Goal: Task Accomplishment & Management: Complete application form

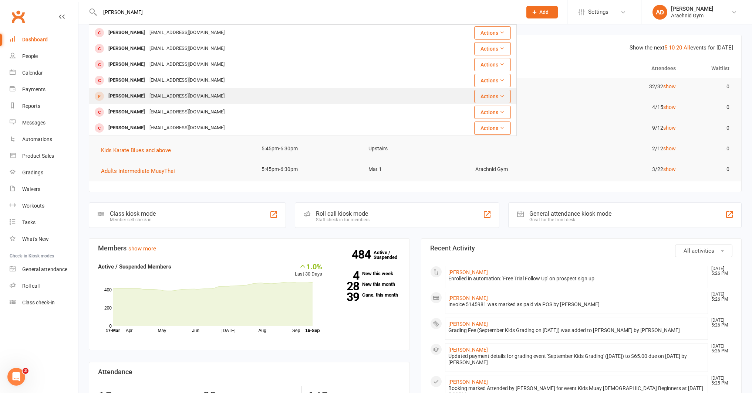
type input "[PERSON_NAME]"
click at [134, 93] on div "[PERSON_NAME]" at bounding box center [126, 96] width 41 height 11
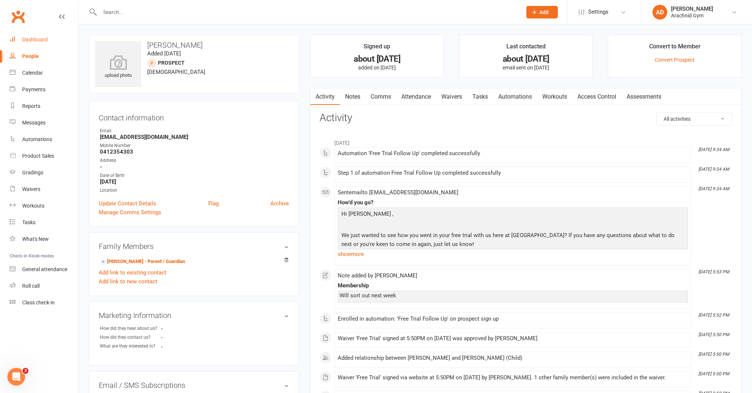
click at [49, 43] on link "Dashboard" at bounding box center [44, 39] width 68 height 17
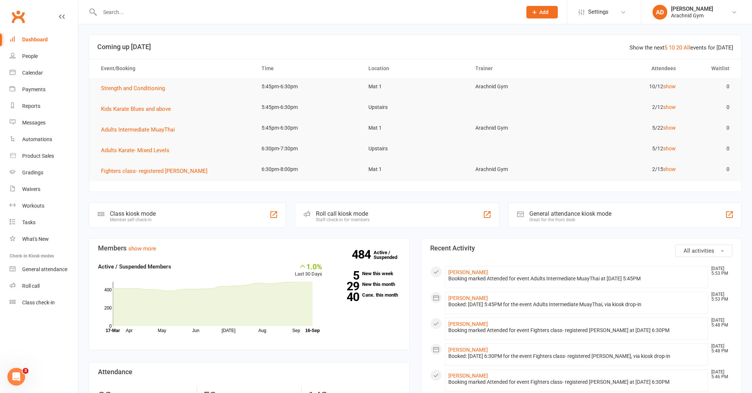
click at [137, 20] on div at bounding box center [303, 12] width 428 height 24
click at [139, 15] on input "text" at bounding box center [307, 12] width 419 height 10
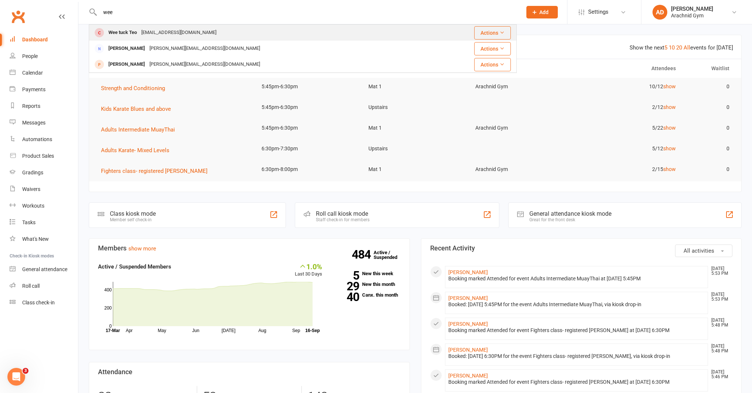
type input "wee"
click at [134, 35] on div "Wee tuck Teo" at bounding box center [122, 32] width 33 height 11
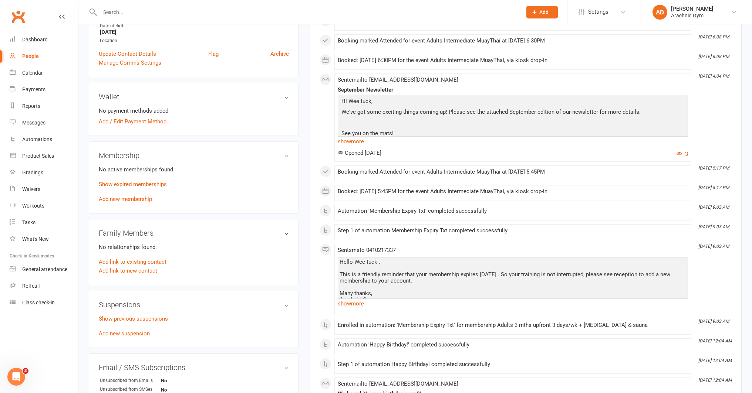
scroll to position [165, 0]
click at [143, 186] on link "Show expired memberships" at bounding box center [133, 183] width 68 height 7
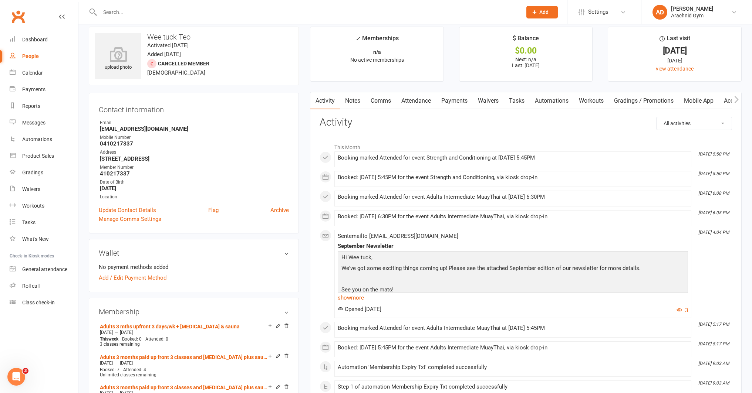
scroll to position [0, 0]
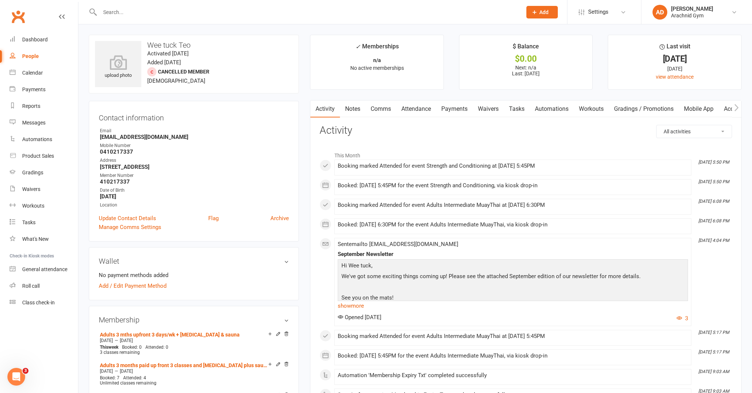
click at [454, 111] on link "Payments" at bounding box center [454, 109] width 37 height 17
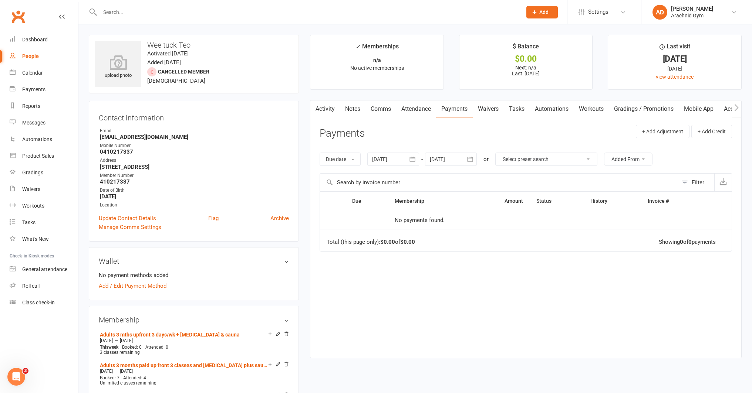
click at [414, 162] on icon "button" at bounding box center [412, 159] width 7 height 7
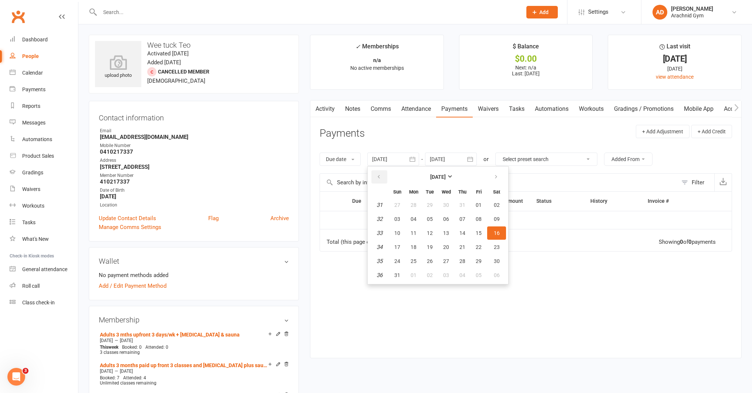
click at [381, 175] on icon "button" at bounding box center [378, 177] width 5 height 6
click at [431, 221] on span "08" at bounding box center [430, 219] width 6 height 6
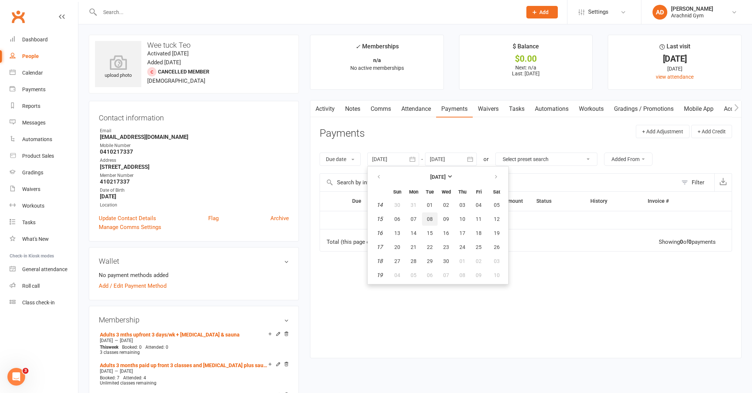
type input "[DATE]"
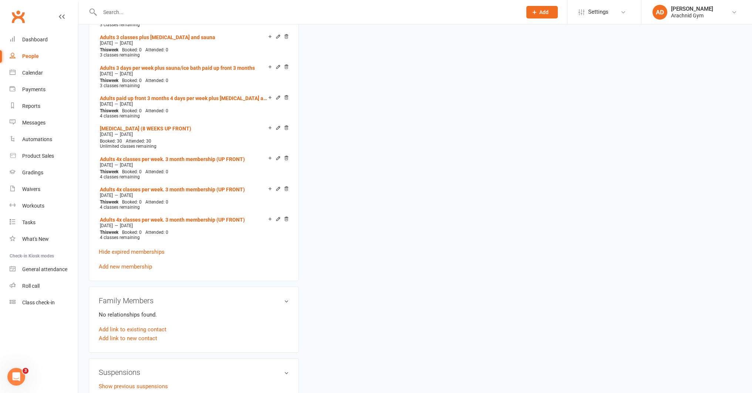
scroll to position [389, 0]
click at [143, 264] on link "Add new membership" at bounding box center [125, 266] width 53 height 7
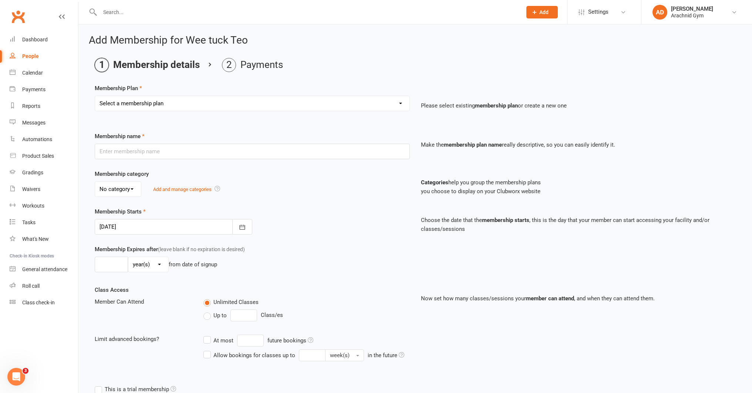
click at [118, 102] on select "Select a membership plan Create new Membership Plan Adults Teens 7-12's Under 7…" at bounding box center [252, 103] width 314 height 15
select select "1"
click at [95, 96] on select "Select a membership plan Create new Membership Plan Adults Teens 7-12's Under 7…" at bounding box center [252, 103] width 314 height 15
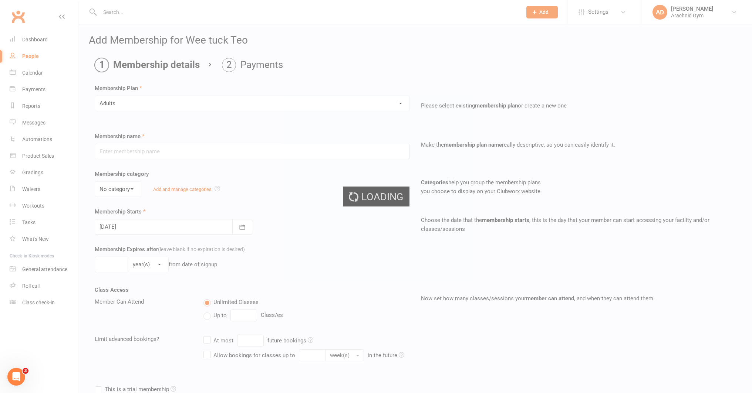
type input "Adults"
select select "1"
type input "0"
type input "1"
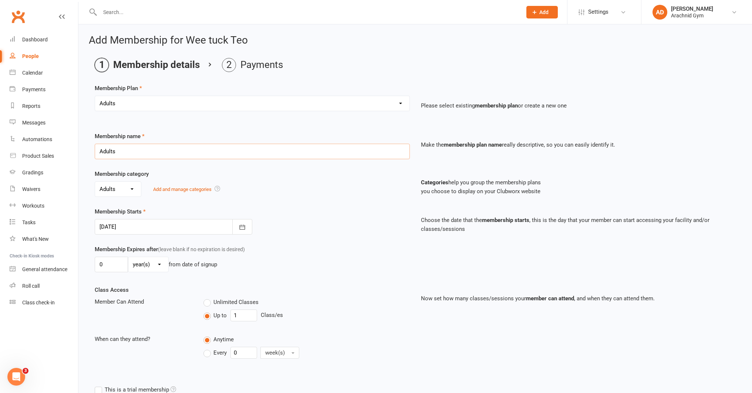
click at [134, 152] on input "Adults" at bounding box center [252, 152] width 315 height 16
type input "Adults 3 days/wk - 3 months upfront"
click at [123, 267] on input "0" at bounding box center [111, 265] width 33 height 16
type input "3"
click at [143, 262] on select "day(s) week(s) month(s) year(s)" at bounding box center [148, 264] width 40 height 15
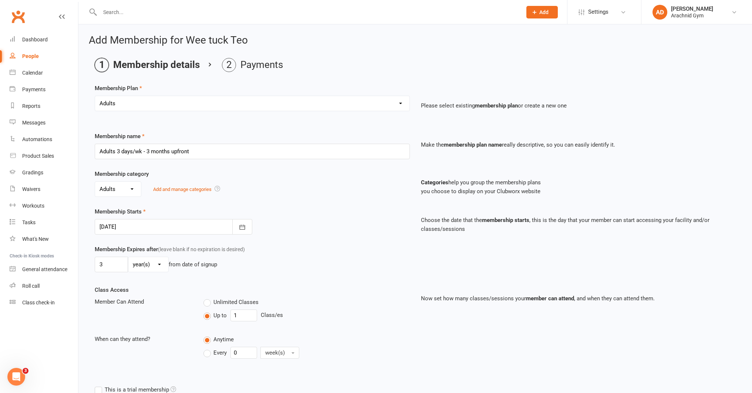
select select "2"
click at [128, 257] on select "day(s) week(s) month(s) year(s)" at bounding box center [148, 264] width 40 height 15
click at [243, 313] on input "1" at bounding box center [243, 316] width 27 height 12
type input "3"
click at [247, 352] on input "0" at bounding box center [243, 353] width 27 height 12
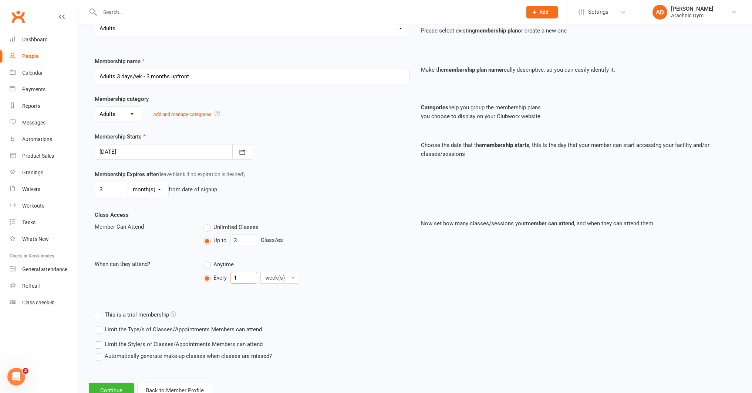
scroll to position [101, 0]
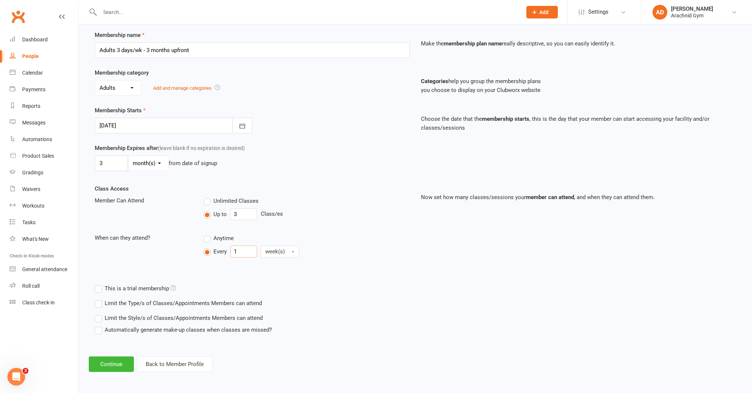
type input "1"
click at [326, 340] on div "Limit the Style/s of Classes/Appointments Members can attend Select Styles Adul…" at bounding box center [333, 328] width 489 height 34
click at [238, 306] on label "Limit the Type/s of Classes/Appointments Members can attend" at bounding box center [178, 303] width 167 height 9
click at [99, 299] on input "Limit the Type/s of Classes/Appointments Members can attend" at bounding box center [97, 299] width 5 height 0
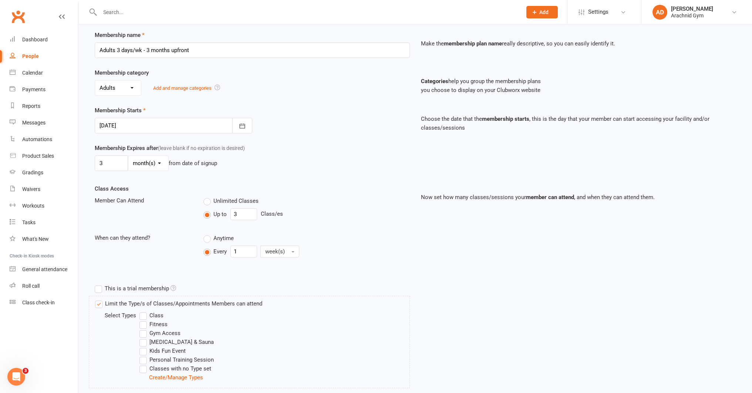
click at [154, 313] on label "Class" at bounding box center [151, 315] width 24 height 9
click at [144, 311] on input "Class" at bounding box center [141, 311] width 5 height 0
click at [152, 323] on label "Fitness" at bounding box center [153, 324] width 28 height 9
click at [144, 320] on input "Fitness" at bounding box center [141, 320] width 5 height 0
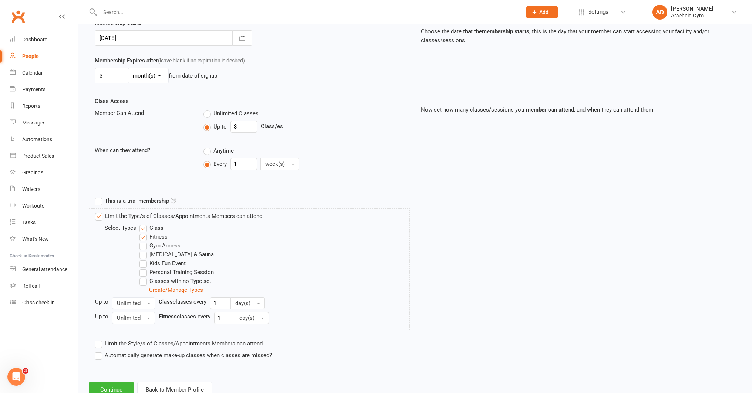
scroll to position [214, 0]
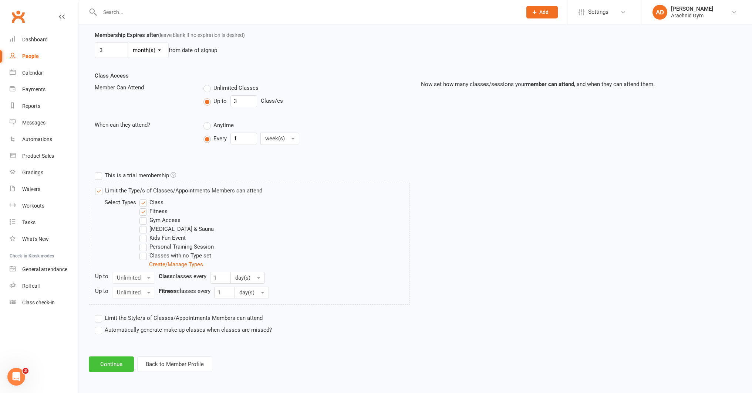
click at [113, 364] on button "Continue" at bounding box center [111, 365] width 45 height 16
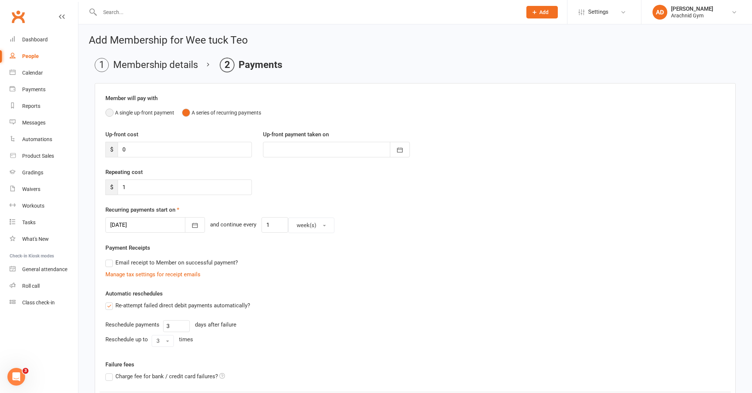
click at [130, 113] on button "A single up-front payment" at bounding box center [139, 113] width 69 height 14
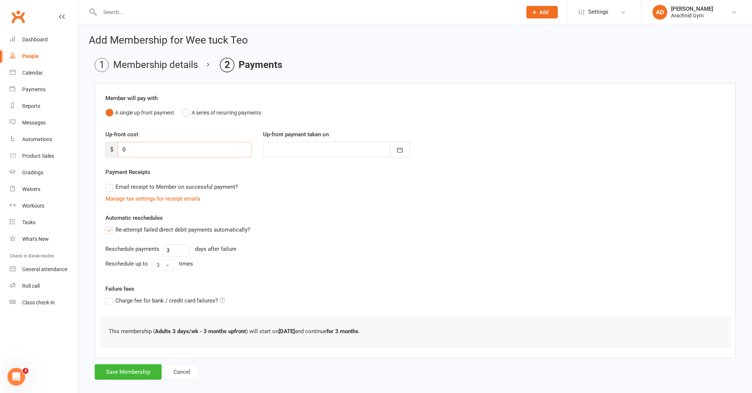
click at [139, 150] on input "0" at bounding box center [185, 150] width 134 height 16
drag, startPoint x: 110, startPoint y: 233, endPoint x: 112, endPoint y: 230, distance: 4.2
click at [110, 233] on label "Re-attempt failed direct debit payments automatically?" at bounding box center [177, 230] width 145 height 9
click at [110, 226] on input "Re-attempt failed direct debit payments automatically?" at bounding box center [107, 226] width 5 height 0
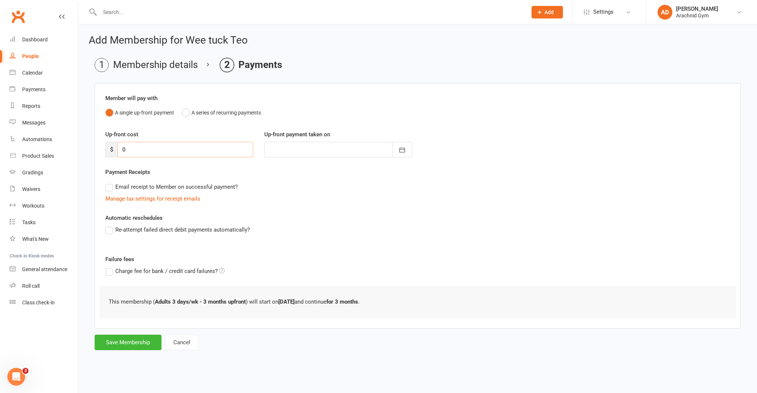
click at [142, 150] on input "0" at bounding box center [186, 150] width 136 height 16
type input "4"
type input "[DATE]"
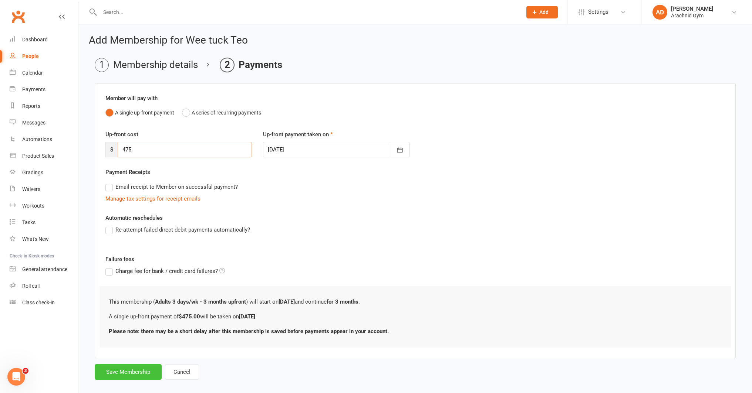
type input "475"
click at [131, 368] on button "Save Membership" at bounding box center [128, 373] width 67 height 16
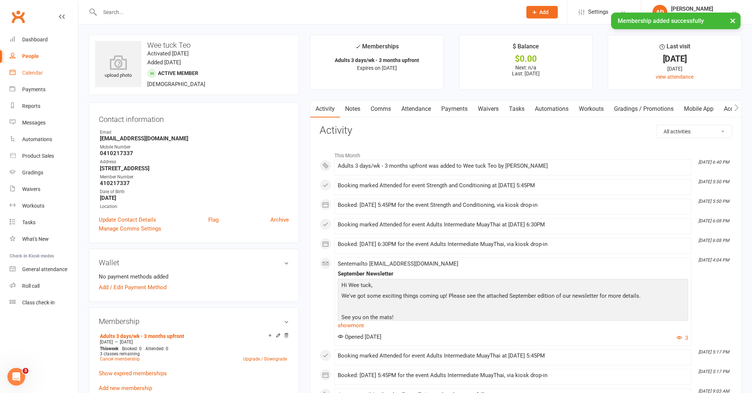
click at [38, 77] on link "Calendar" at bounding box center [44, 73] width 68 height 17
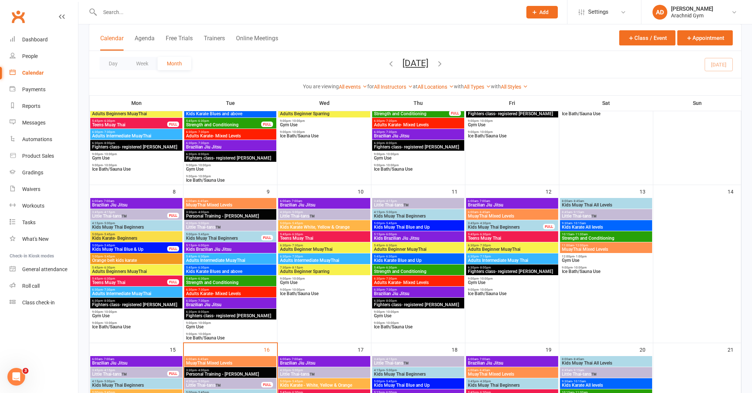
scroll to position [130, 0]
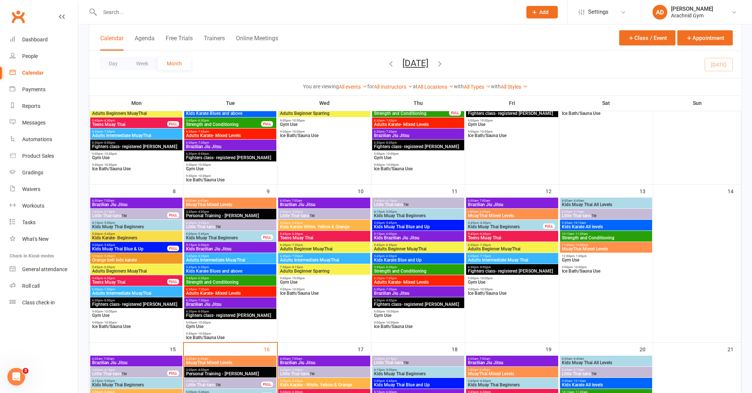
click at [240, 261] on span "Adults Intermediate MuayThai" at bounding box center [230, 260] width 89 height 4
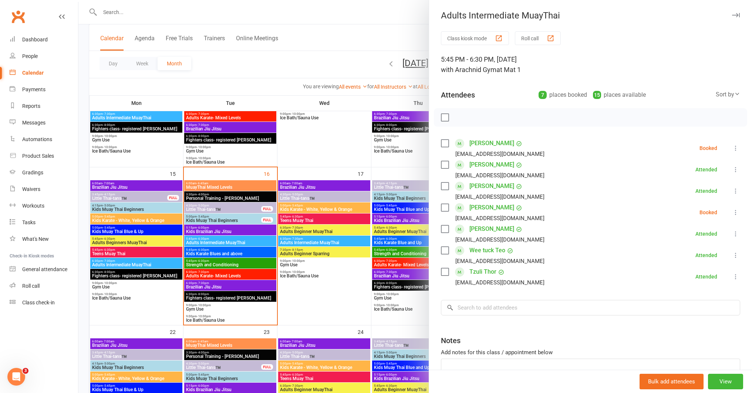
scroll to position [312, 0]
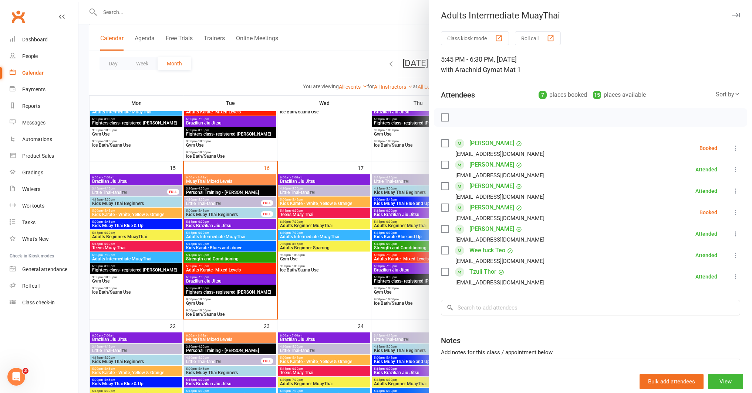
click at [233, 237] on div at bounding box center [414, 196] width 673 height 393
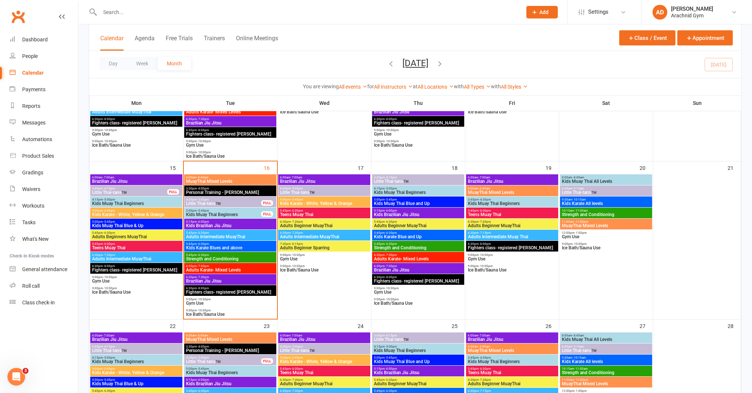
click at [233, 237] on span "Adults Intermediate MuayThai" at bounding box center [230, 237] width 89 height 4
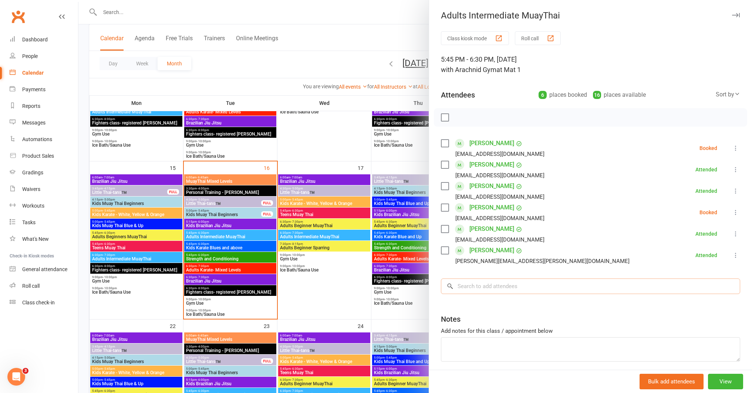
click at [491, 289] on input "search" at bounding box center [590, 287] width 299 height 16
type input "wee t"
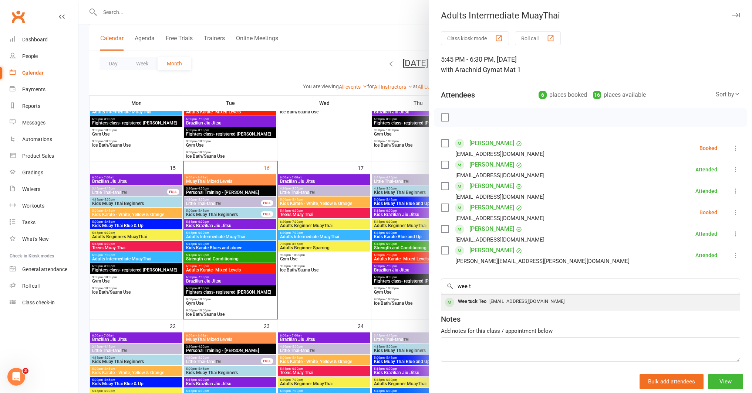
click at [485, 301] on div "Wee tuck Teo" at bounding box center [472, 301] width 34 height 11
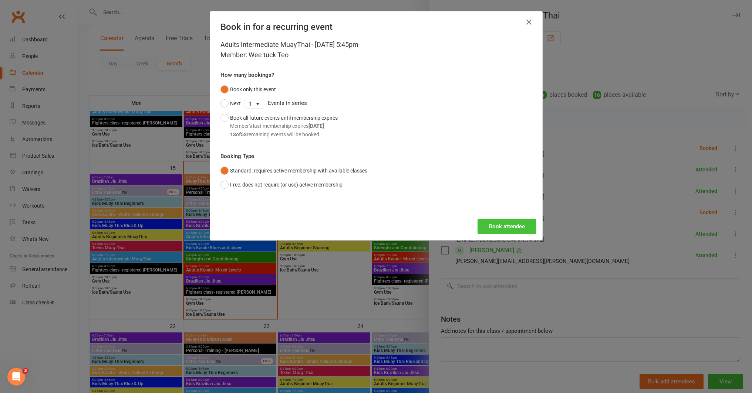
click at [514, 227] on button "Book attendee" at bounding box center [506, 227] width 59 height 16
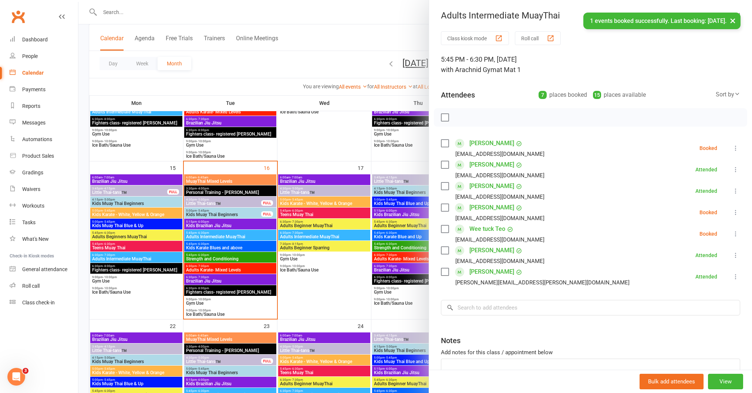
click at [732, 235] on icon at bounding box center [735, 233] width 7 height 7
click at [688, 276] on link "Check in" at bounding box center [699, 278] width 79 height 15
click at [352, 309] on div at bounding box center [414, 196] width 673 height 393
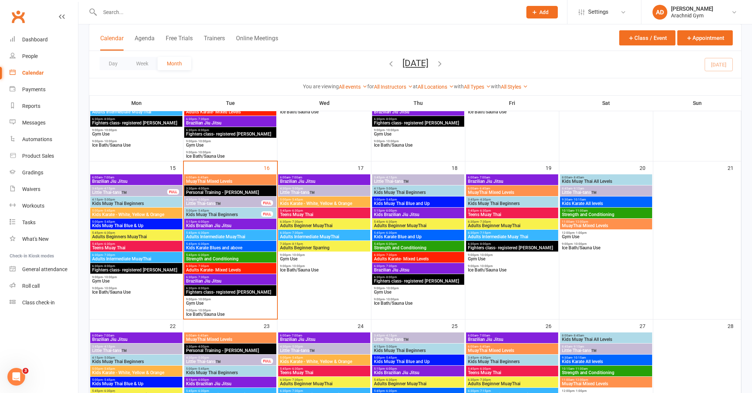
click at [230, 237] on span "Adults Intermediate MuayThai" at bounding box center [230, 237] width 89 height 4
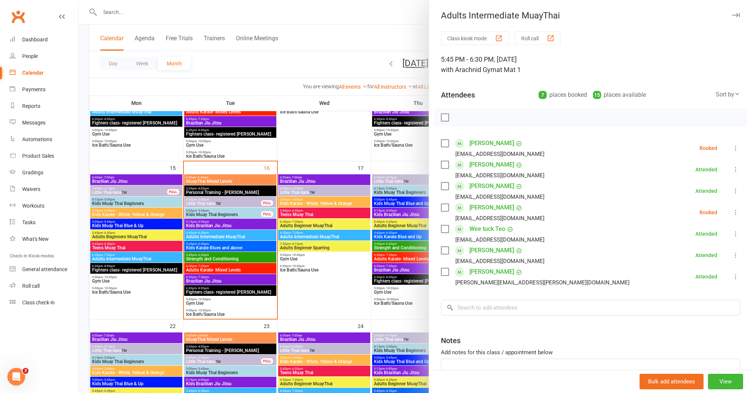
click at [350, 279] on div at bounding box center [414, 196] width 673 height 393
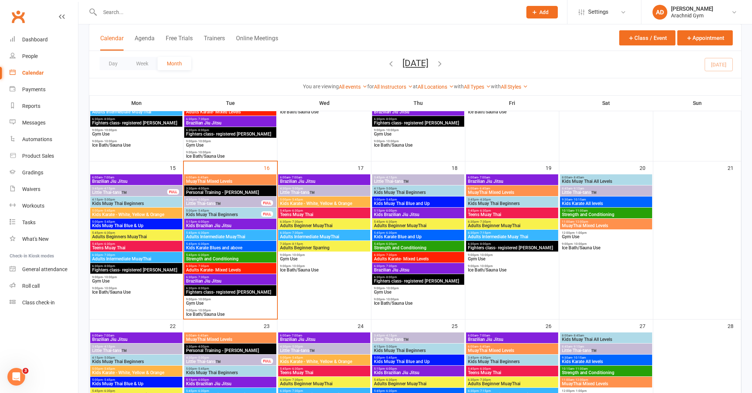
click at [213, 237] on span "Adults Intermediate MuayThai" at bounding box center [230, 237] width 89 height 4
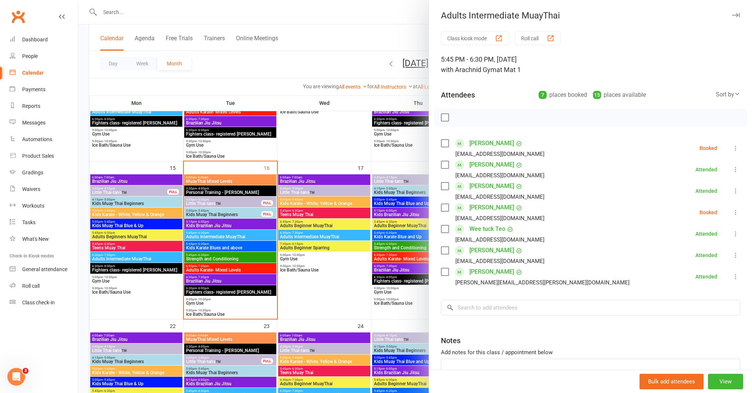
click at [486, 230] on link "Wee tuck Teo" at bounding box center [487, 229] width 36 height 12
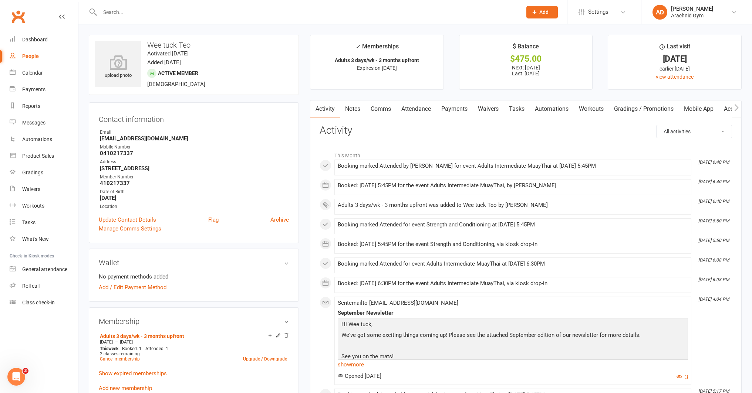
click at [455, 107] on link "Payments" at bounding box center [454, 109] width 37 height 17
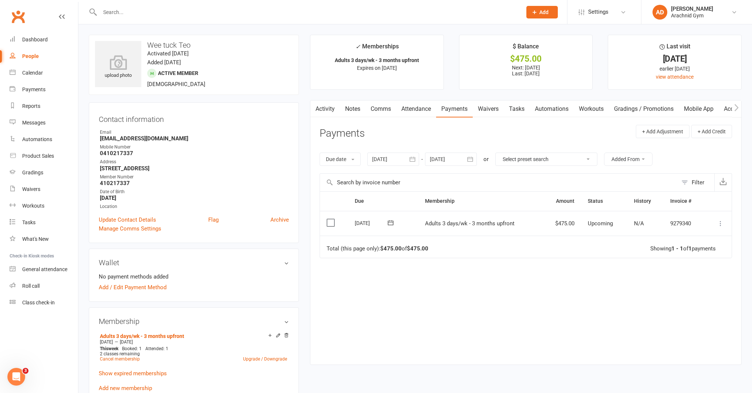
click at [715, 221] on td "Mark as Paid (Cash) Mark as Paid (POS) Mark as Paid (Other) Skip Apply credit M…" at bounding box center [718, 223] width 27 height 25
click at [723, 221] on icon at bounding box center [719, 223] width 7 height 7
click at [696, 255] on link "Mark as Paid (POS)" at bounding box center [687, 252] width 73 height 15
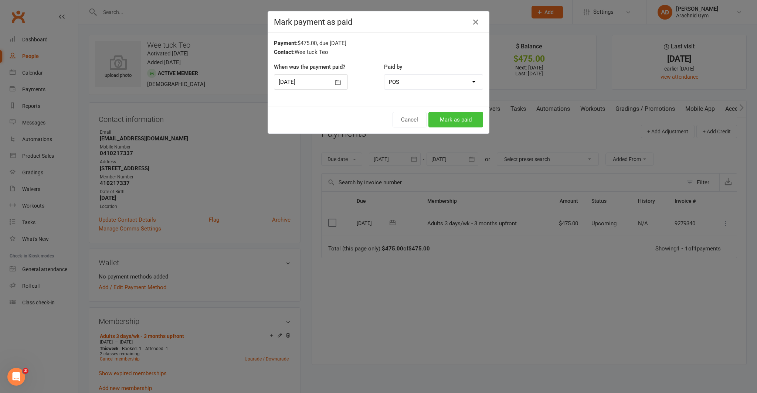
click at [460, 118] on button "Mark as paid" at bounding box center [455, 120] width 55 height 16
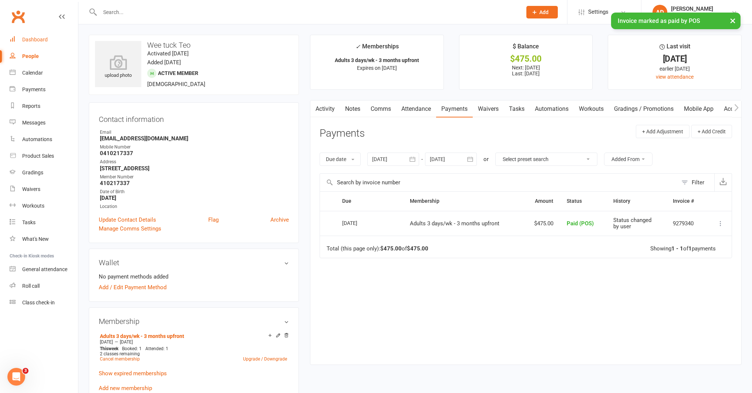
click at [25, 36] on link "Dashboard" at bounding box center [44, 39] width 68 height 17
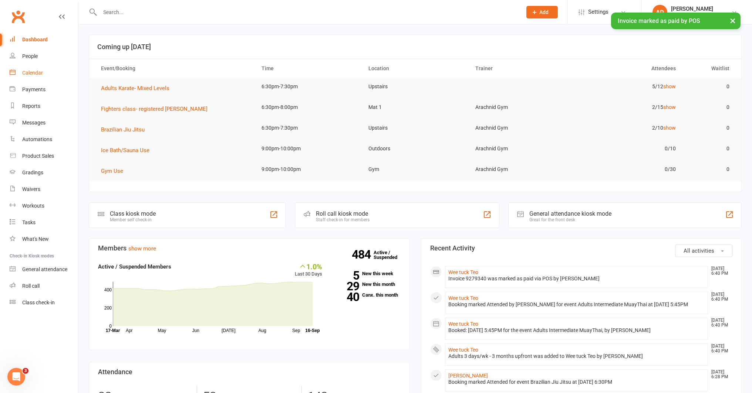
click at [28, 73] on div "Calendar" at bounding box center [32, 73] width 21 height 6
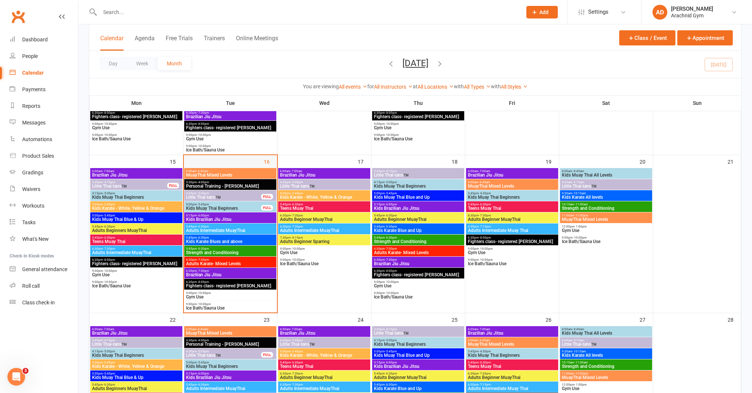
scroll to position [318, 0]
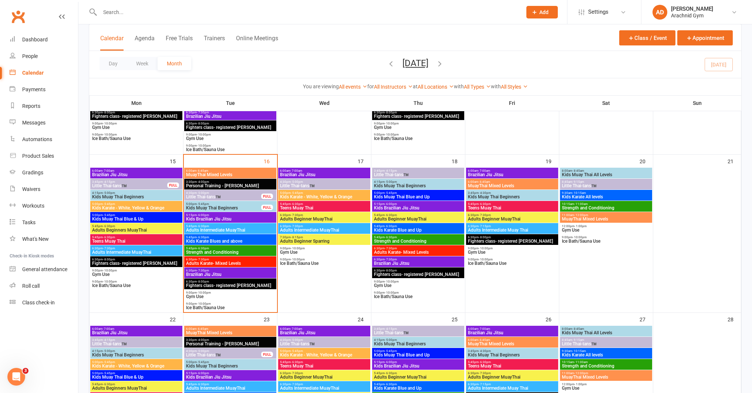
click at [265, 220] on span "Kids Brazilian Jiu Jitsu" at bounding box center [230, 219] width 89 height 4
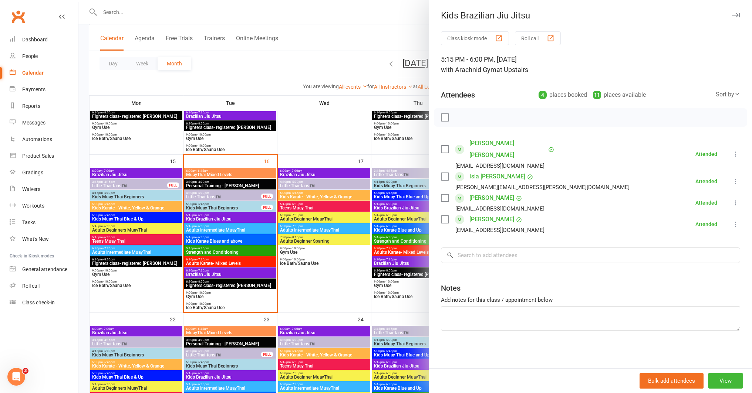
click at [292, 277] on div at bounding box center [414, 196] width 673 height 393
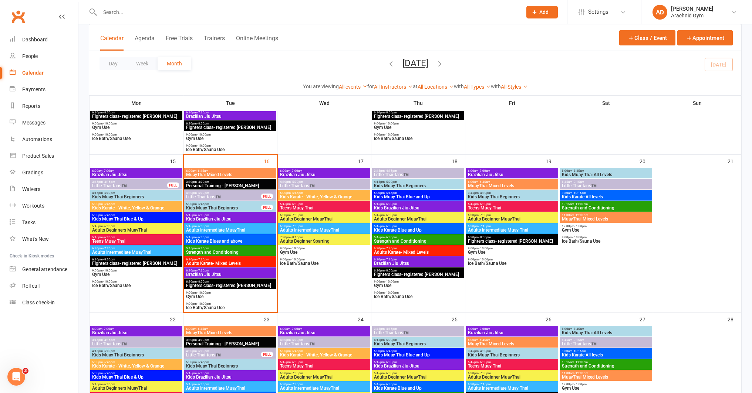
click at [254, 273] on span "Brazilian Jiu Jitsu" at bounding box center [230, 274] width 89 height 4
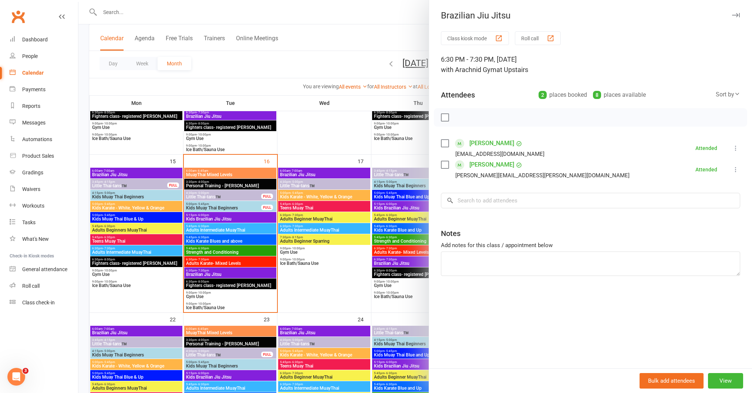
click at [367, 287] on div at bounding box center [414, 196] width 673 height 393
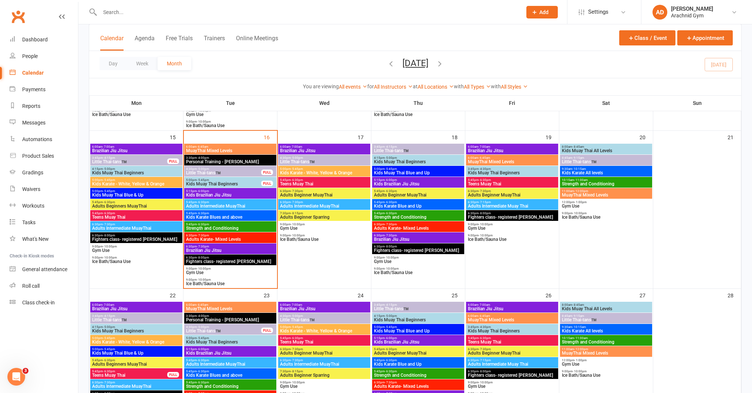
scroll to position [343, 0]
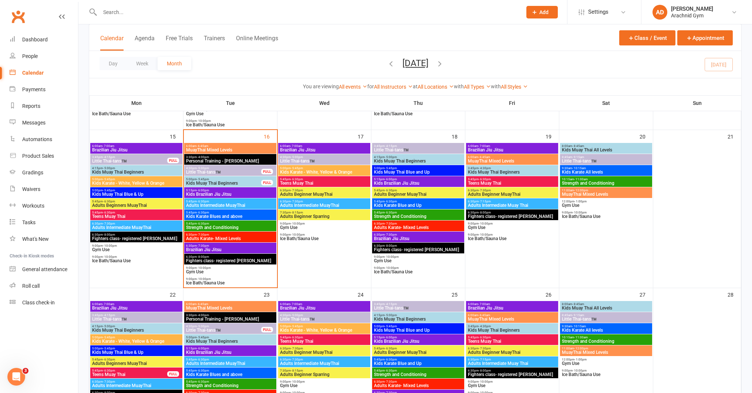
click at [230, 257] on span "6:30pm - 8:00pm" at bounding box center [230, 256] width 89 height 3
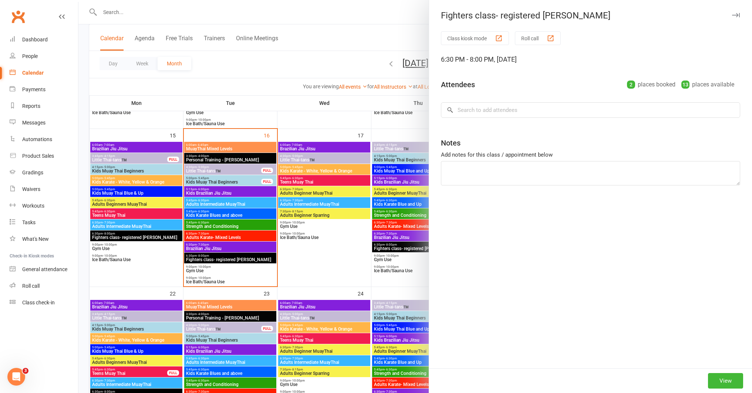
scroll to position [345, 0]
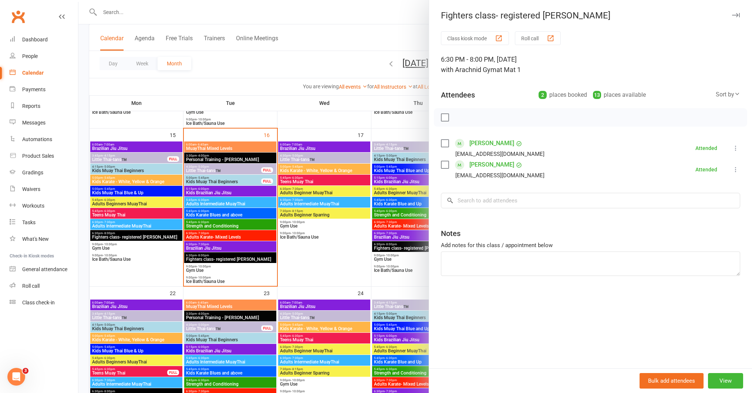
click at [279, 255] on div at bounding box center [414, 196] width 673 height 393
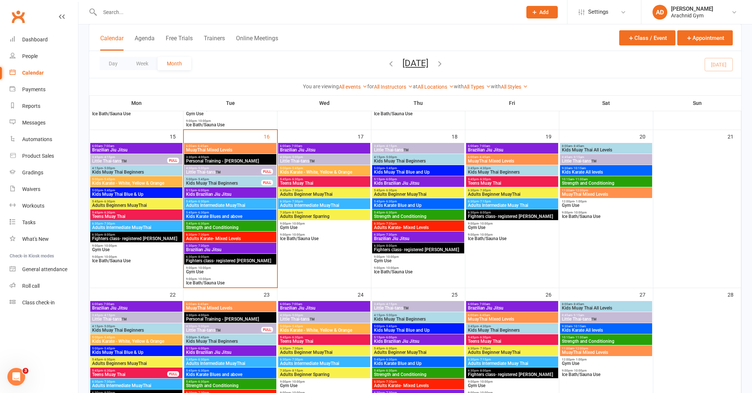
click at [230, 259] on span "Fighters class- registered [PERSON_NAME]" at bounding box center [230, 261] width 89 height 4
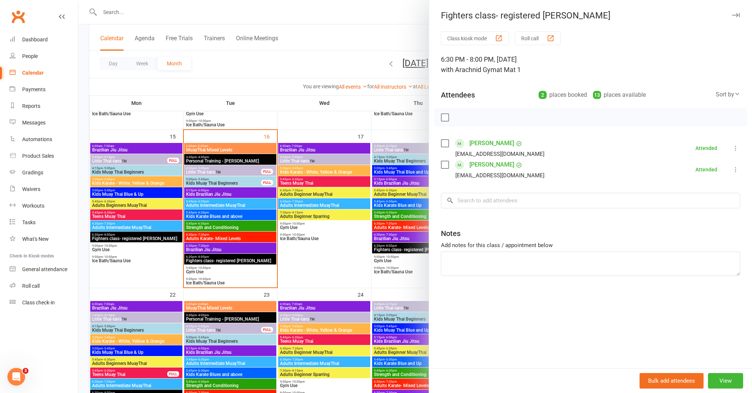
click at [356, 231] on div at bounding box center [414, 196] width 673 height 393
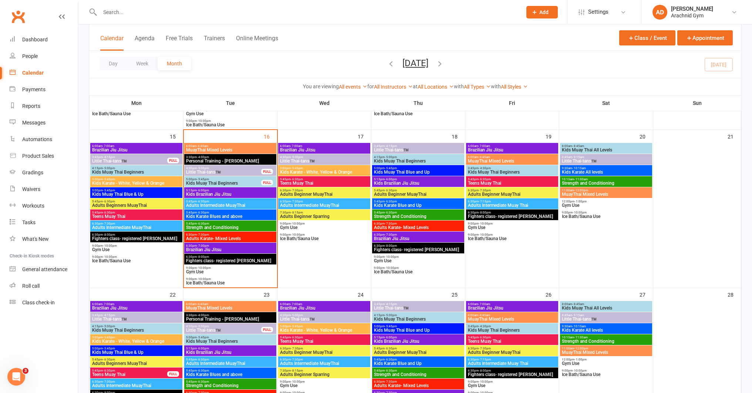
click at [226, 249] on span "Brazilian Jiu Jitsu" at bounding box center [230, 250] width 89 height 4
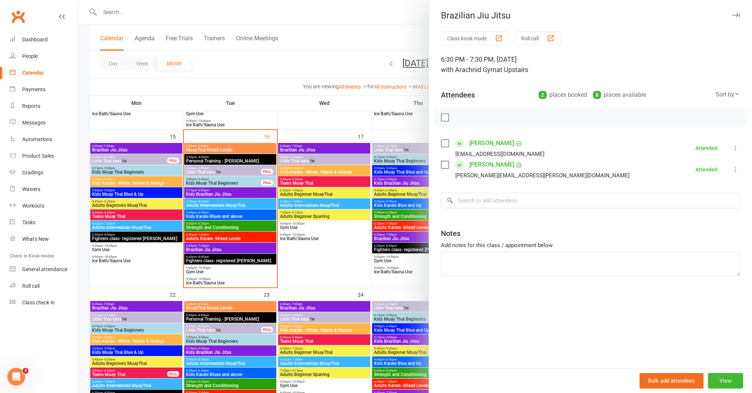
click at [290, 231] on div at bounding box center [414, 196] width 673 height 393
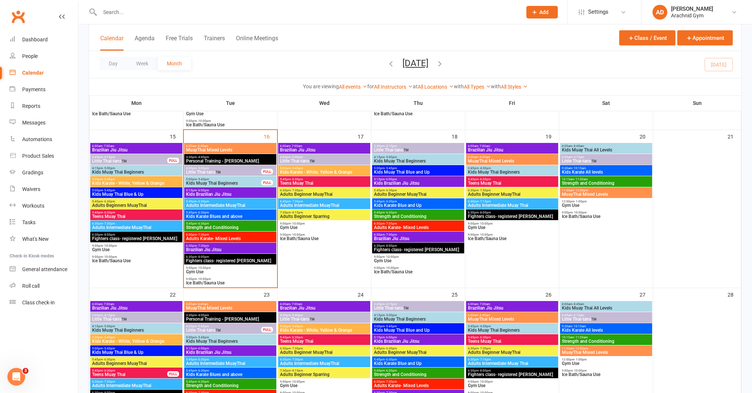
click at [241, 206] on span "Adults Intermediate MuayThai" at bounding box center [230, 205] width 89 height 4
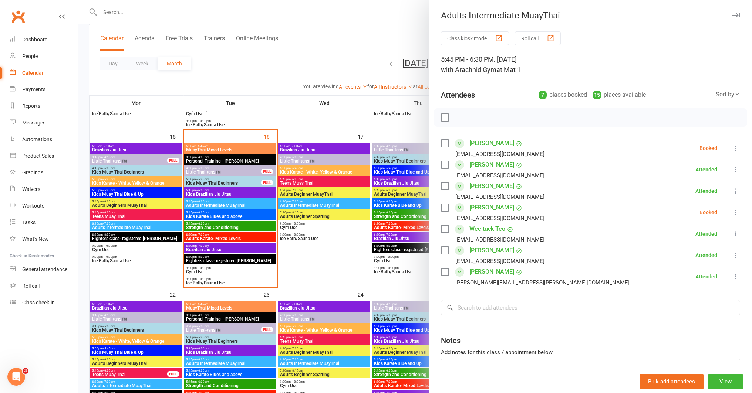
click at [298, 209] on div at bounding box center [414, 196] width 673 height 393
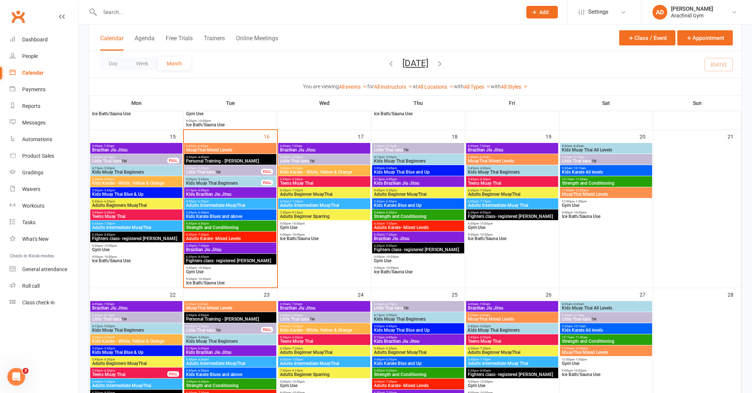
click at [740, 8] on li "AD [PERSON_NAME] Arachnid Gym My profile Support & training Terms & conditions …" at bounding box center [696, 12] width 111 height 24
click at [255, 10] on input "text" at bounding box center [307, 12] width 419 height 10
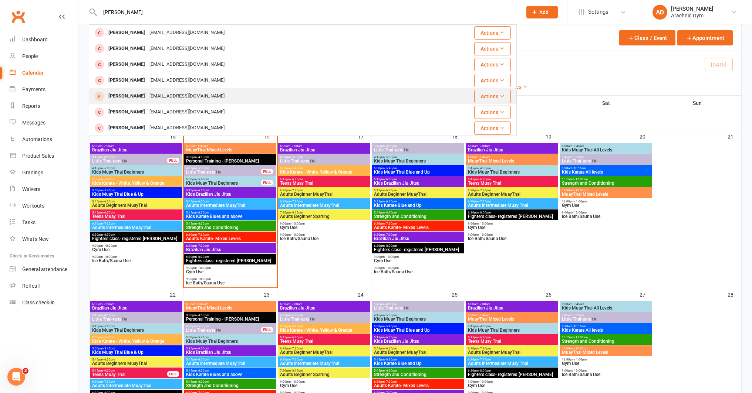
type input "[PERSON_NAME]"
click at [130, 95] on div "[PERSON_NAME]" at bounding box center [126, 96] width 41 height 11
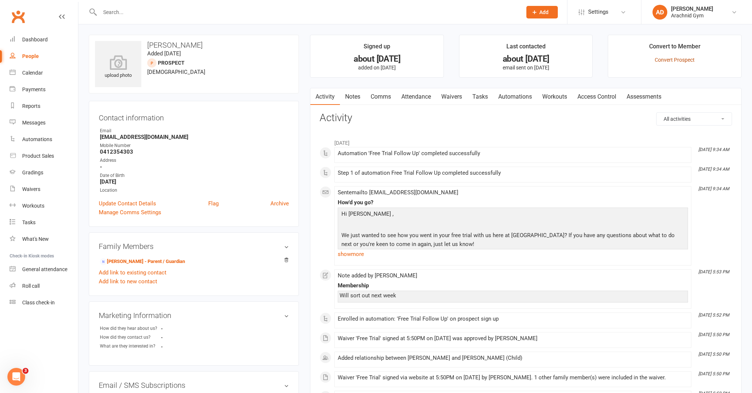
click at [666, 58] on link "Convert Prospect" at bounding box center [674, 60] width 40 height 6
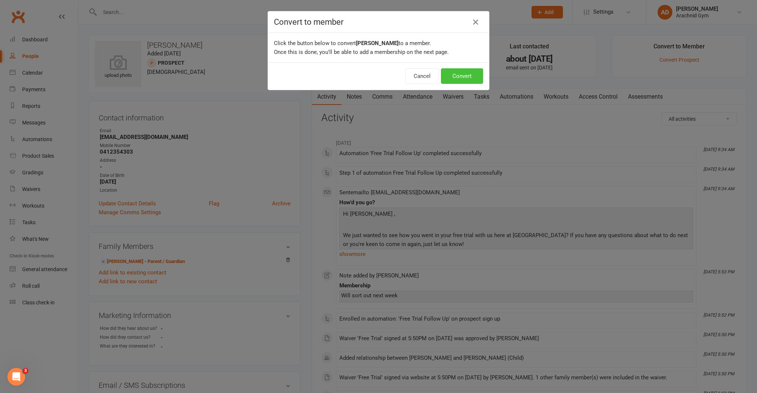
click at [463, 78] on button "Convert" at bounding box center [462, 76] width 42 height 16
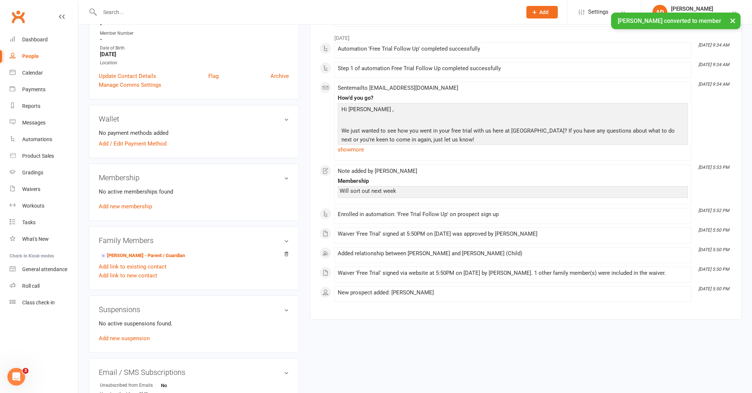
scroll to position [143, 0]
click at [129, 206] on link "Add new membership" at bounding box center [125, 206] width 53 height 7
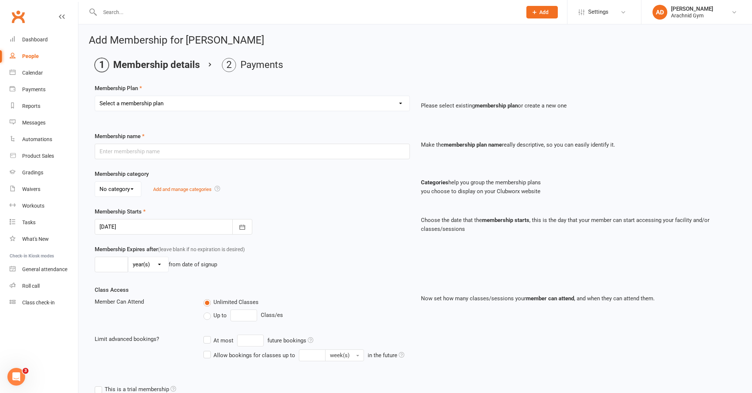
click at [159, 219] on div at bounding box center [173, 227] width 157 height 16
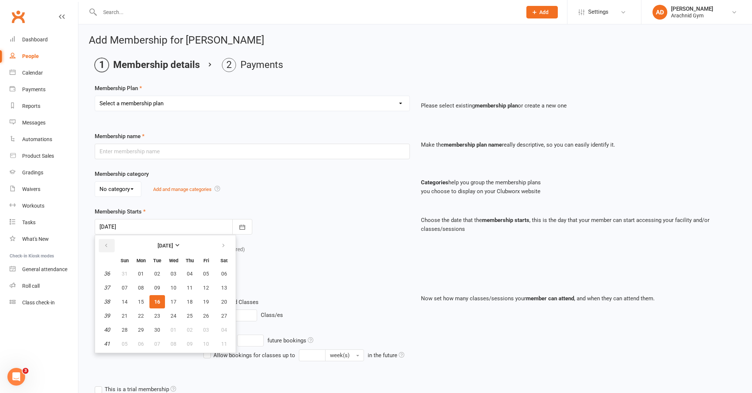
click at [107, 244] on icon "button" at bounding box center [106, 246] width 5 height 6
click at [158, 329] on span "26" at bounding box center [157, 330] width 6 height 6
type input "[DATE]"
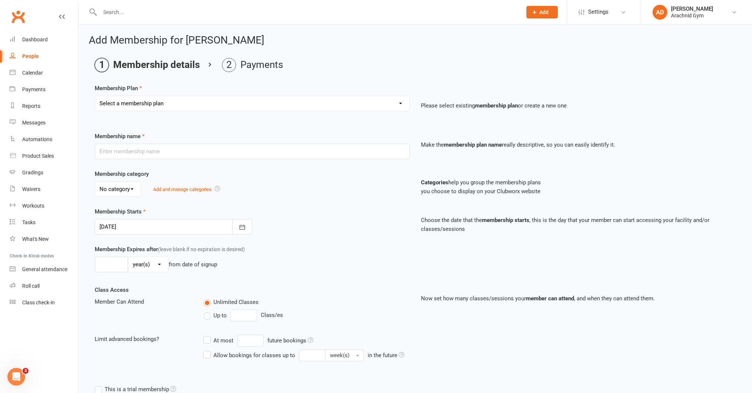
scroll to position [0, 0]
click at [168, 102] on select "Select a membership plan Create new Membership Plan Adults Teens 7-12's Under 7…" at bounding box center [252, 103] width 314 height 15
select select "2"
click at [95, 96] on select "Select a membership plan Create new Membership Plan Adults Teens 7-12's Under 7…" at bounding box center [252, 103] width 314 height 15
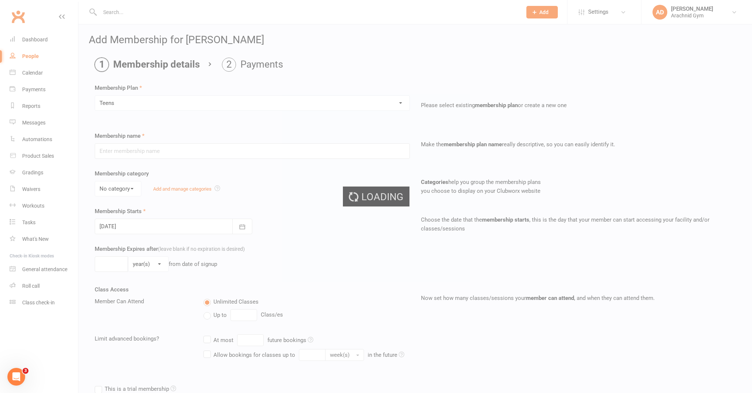
type input "Teens"
select select "3"
type input "0"
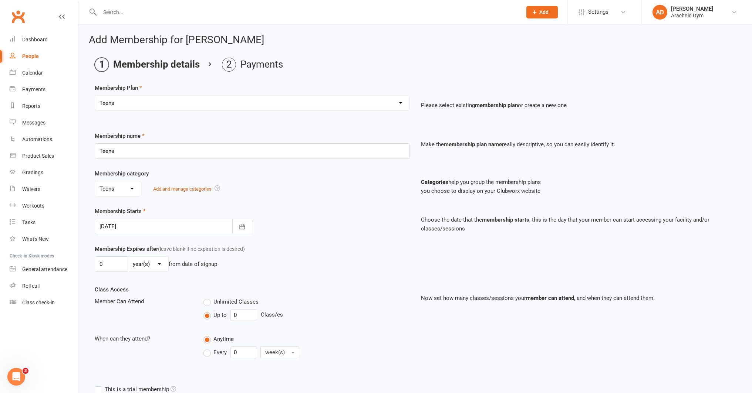
type input "[DATE]"
click at [123, 151] on input "Teens" at bounding box center [252, 151] width 315 height 16
type input "Teens 1 day/wk - 3 months upfront"
click at [246, 230] on button "button" at bounding box center [242, 227] width 20 height 16
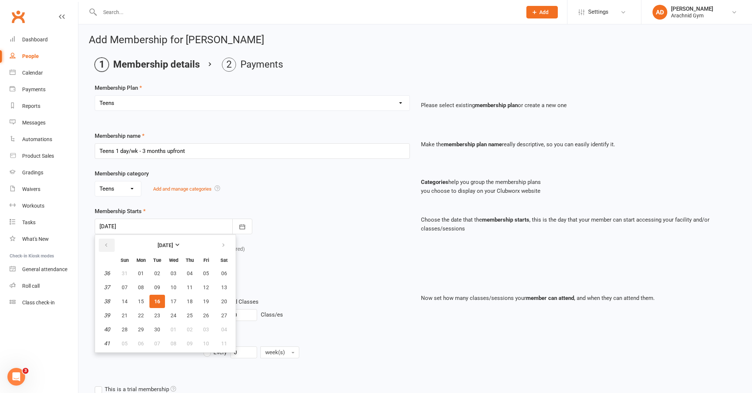
click at [102, 244] on button "button" at bounding box center [107, 245] width 16 height 13
click at [153, 325] on button "26" at bounding box center [157, 329] width 16 height 13
type input "[DATE]"
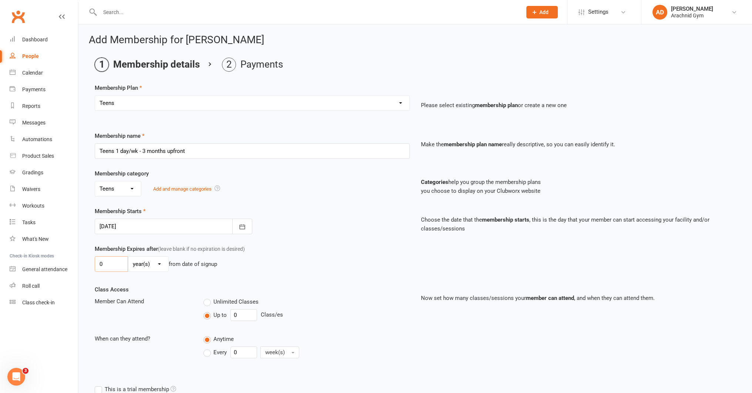
click at [120, 267] on input "0" at bounding box center [111, 265] width 33 height 16
type input "3"
click at [143, 266] on select "day(s) week(s) month(s) year(s)" at bounding box center [148, 264] width 40 height 15
select select "2"
click at [128, 257] on select "day(s) week(s) month(s) year(s)" at bounding box center [148, 264] width 40 height 15
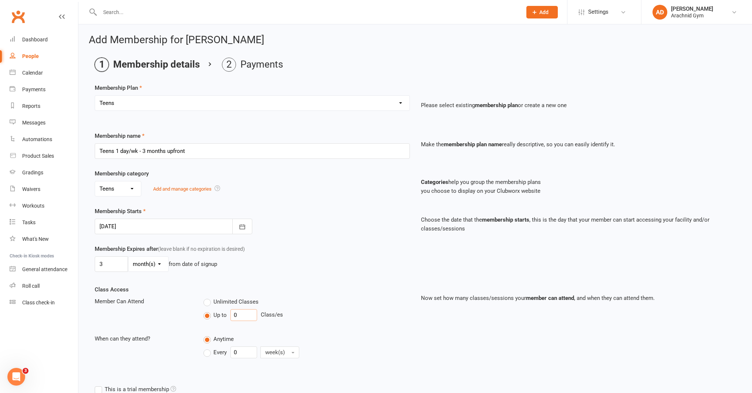
click at [247, 316] on input "0" at bounding box center [243, 315] width 27 height 12
type input "1"
click at [250, 353] on input "0" at bounding box center [243, 353] width 27 height 12
type input "1"
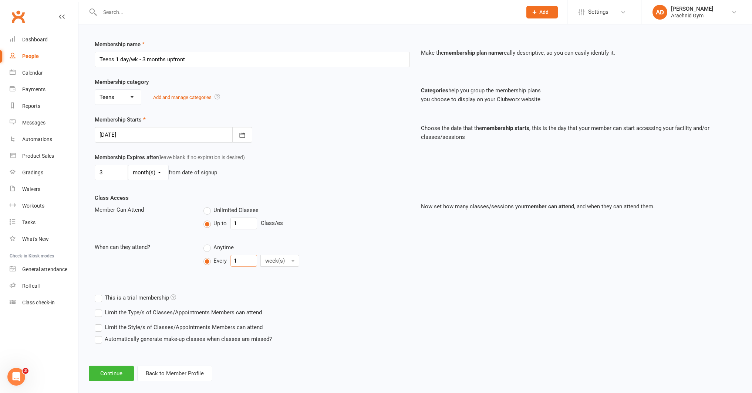
scroll to position [101, 0]
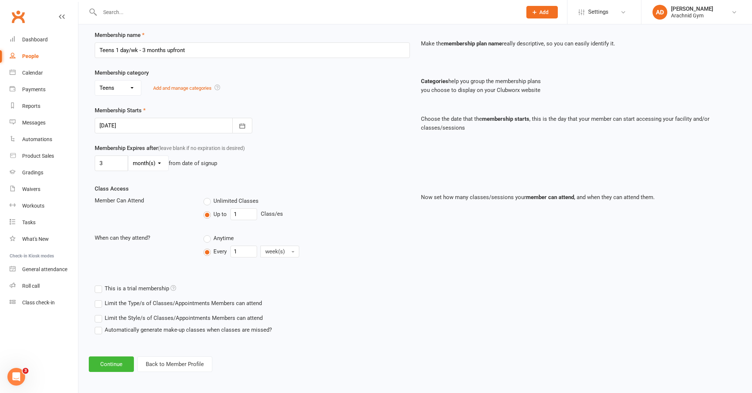
click at [230, 306] on label "Limit the Type/s of Classes/Appointments Members can attend" at bounding box center [178, 303] width 167 height 9
click at [99, 299] on input "Limit the Type/s of Classes/Appointments Members can attend" at bounding box center [97, 299] width 5 height 0
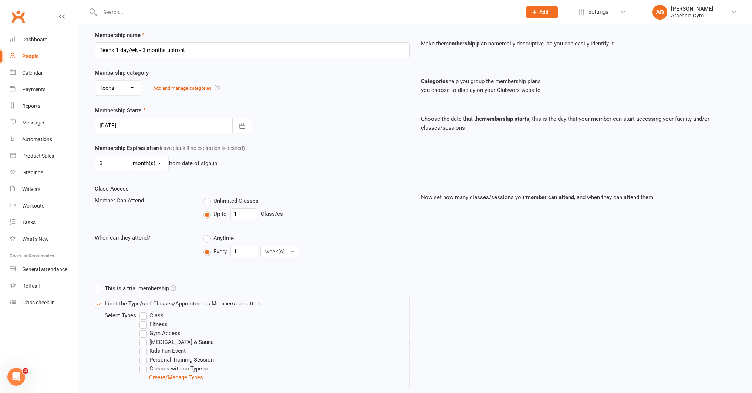
click at [164, 315] on div "Class" at bounding box center [274, 315] width 270 height 9
click at [160, 316] on label "Class" at bounding box center [151, 315] width 24 height 9
click at [144, 311] on input "Class" at bounding box center [141, 311] width 5 height 0
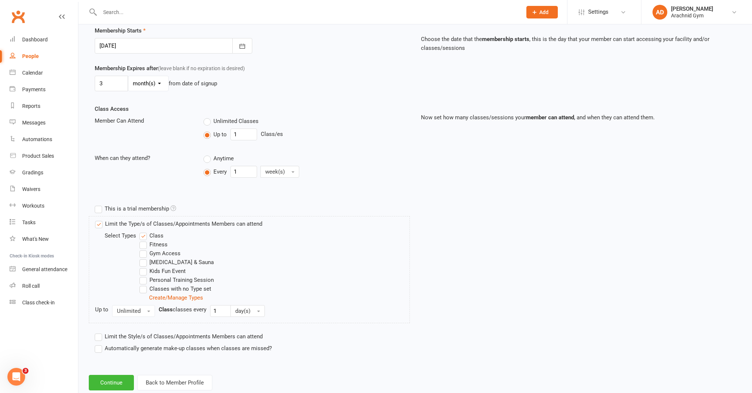
scroll to position [186, 0]
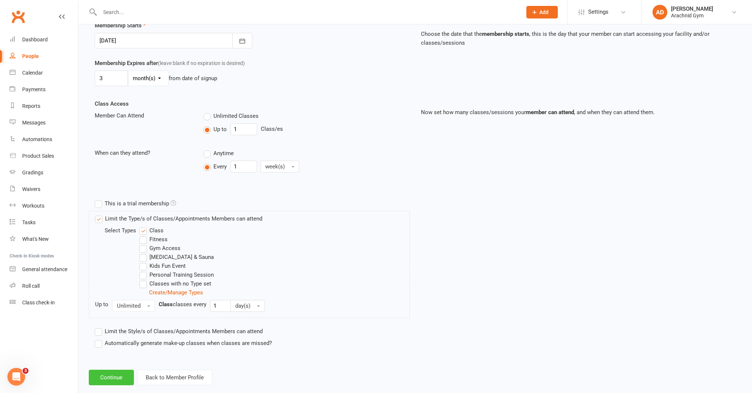
click at [118, 375] on button "Continue" at bounding box center [111, 378] width 45 height 16
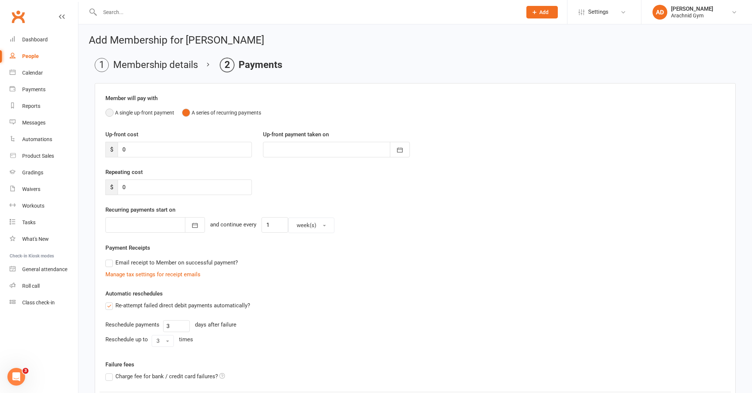
click at [132, 117] on button "A single up-front payment" at bounding box center [139, 113] width 69 height 14
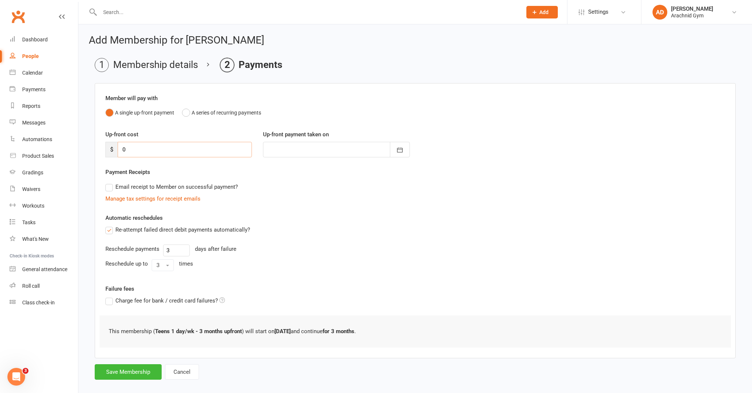
click at [136, 152] on input "0" at bounding box center [185, 150] width 134 height 16
type input "2"
type input "[DATE]"
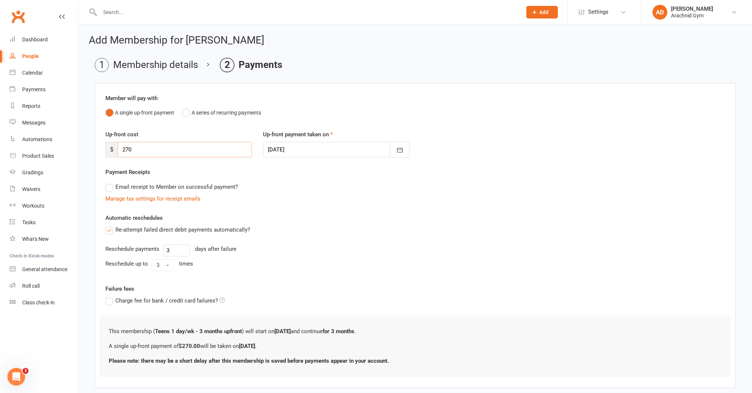
type input "270"
click at [108, 232] on label "Re-attempt failed direct debit payments automatically?" at bounding box center [177, 230] width 145 height 9
click at [108, 226] on input "Re-attempt failed direct debit payments automatically?" at bounding box center [107, 226] width 5 height 0
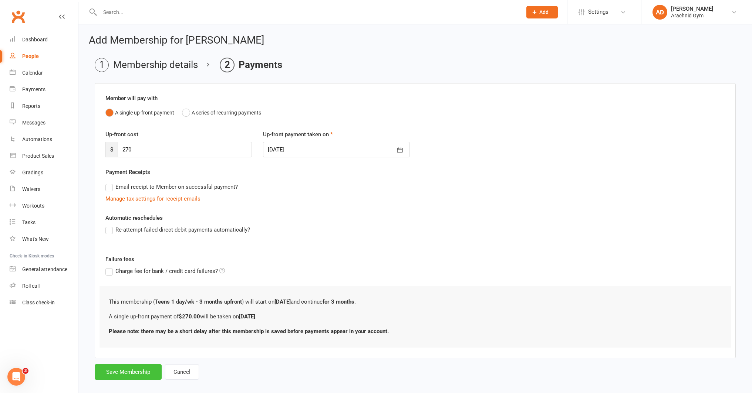
click at [138, 373] on button "Save Membership" at bounding box center [128, 373] width 67 height 16
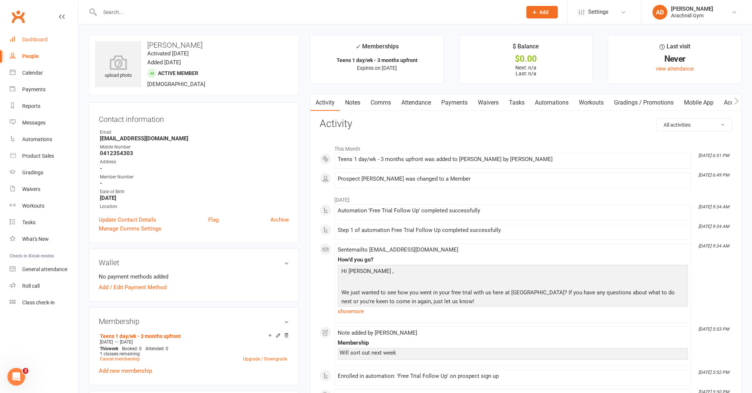
click at [41, 39] on div "Dashboard" at bounding box center [35, 40] width 26 height 6
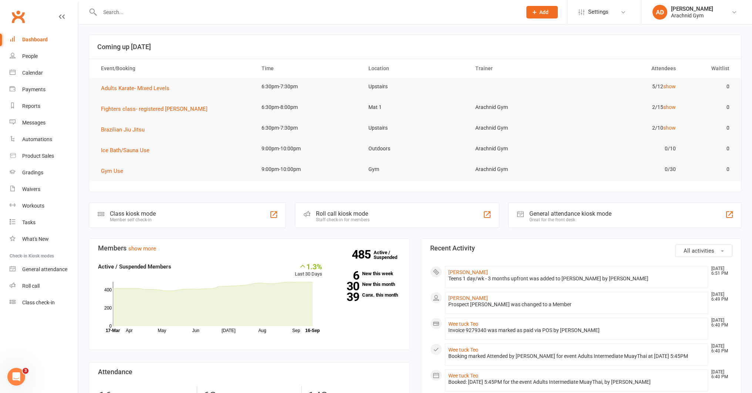
drag, startPoint x: 713, startPoint y: 15, endPoint x: 714, endPoint y: 20, distance: 4.9
click at [714, 15] on link "AD [PERSON_NAME] Arachnid Gym" at bounding box center [696, 12] width 88 height 15
click at [681, 99] on link "Sign out" at bounding box center [696, 102] width 111 height 17
